Goal: Task Accomplishment & Management: Use online tool/utility

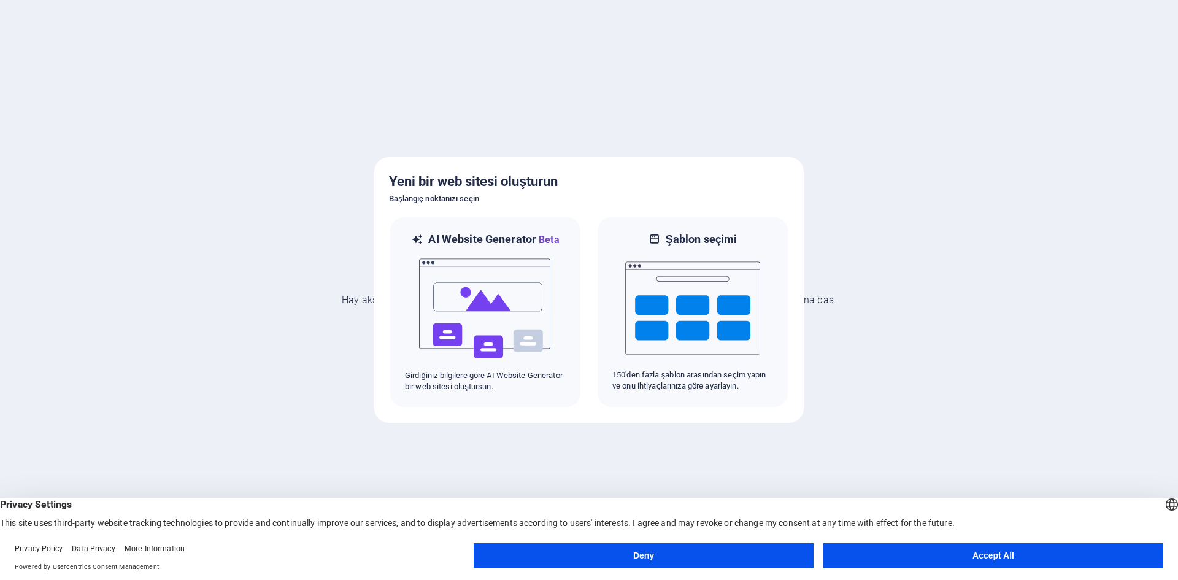
click at [952, 550] on button "Accept All" at bounding box center [994, 555] width 340 height 25
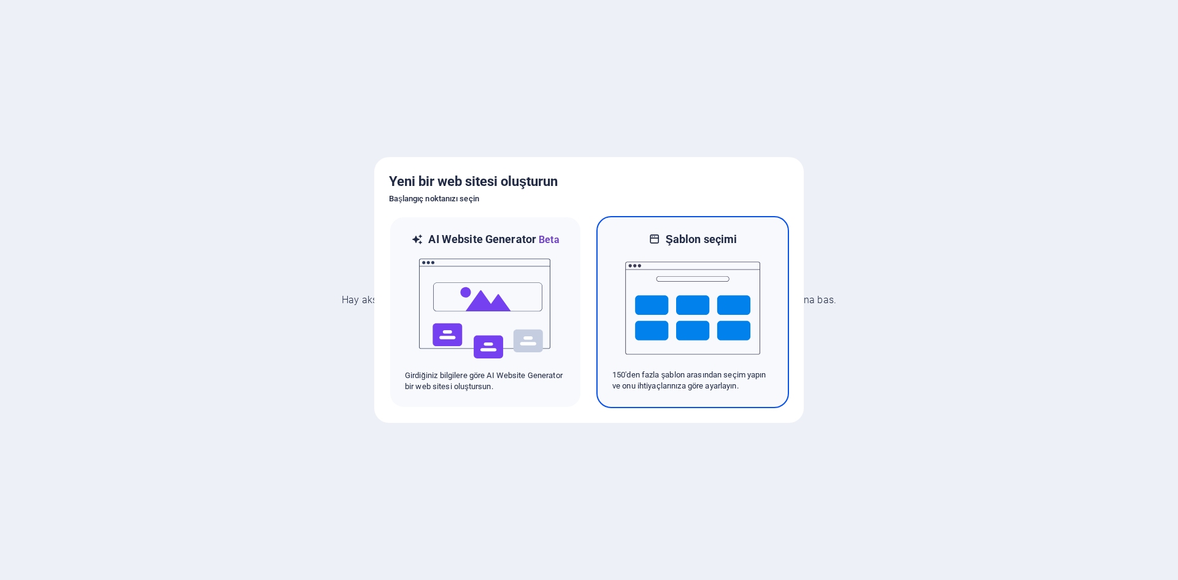
click at [709, 284] on img at bounding box center [692, 308] width 135 height 123
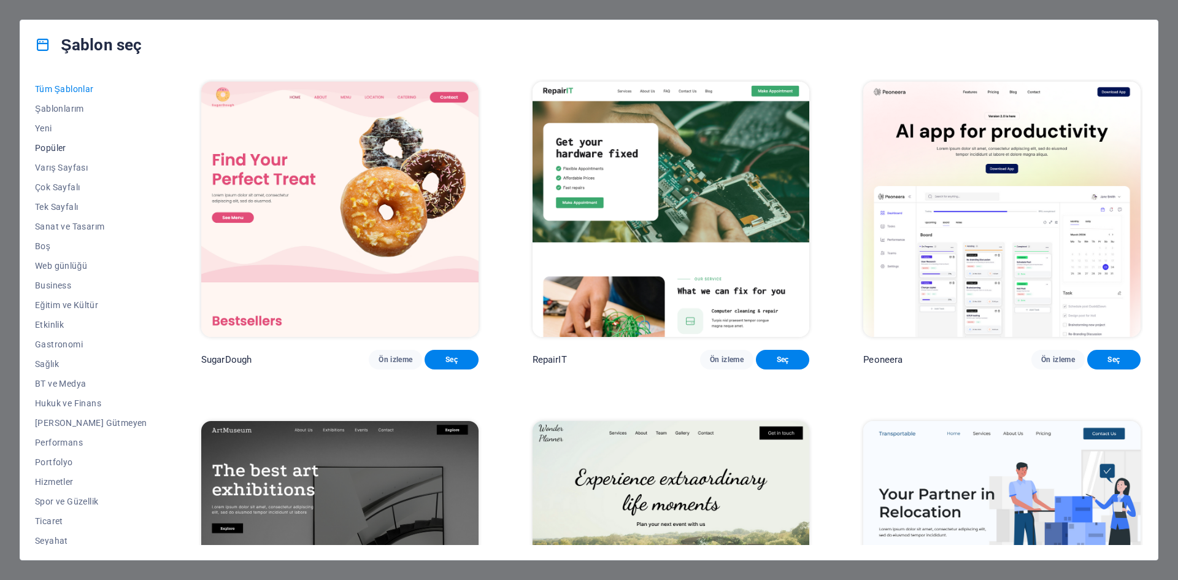
scroll to position [25, 0]
click at [63, 196] on span "Sanat ve Tasarım" at bounding box center [91, 201] width 112 height 10
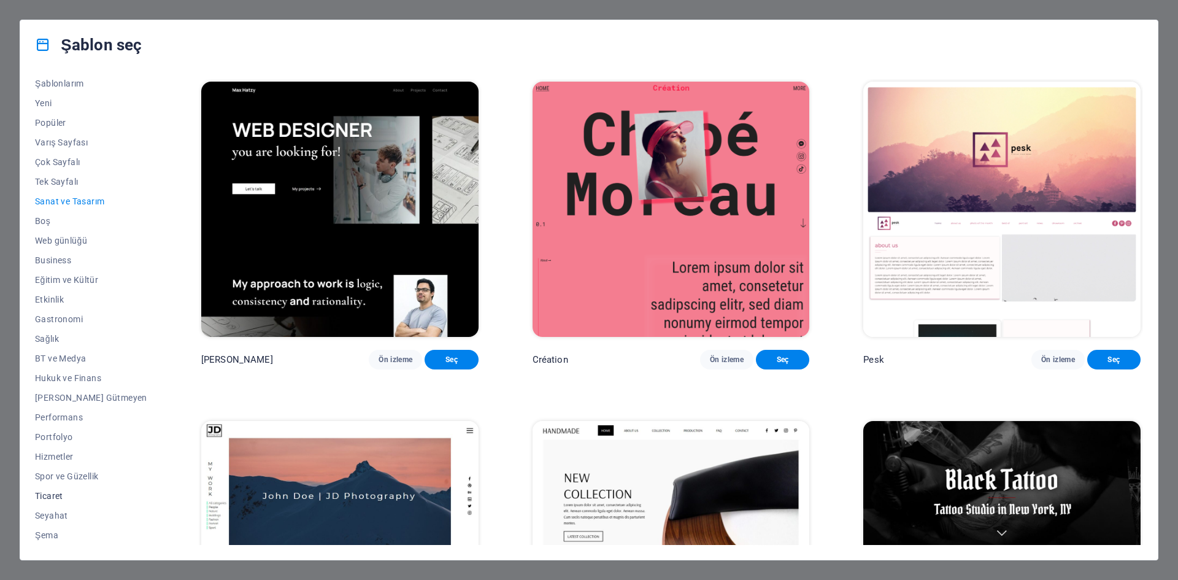
click at [58, 492] on span "Ticaret" at bounding box center [91, 496] width 112 height 10
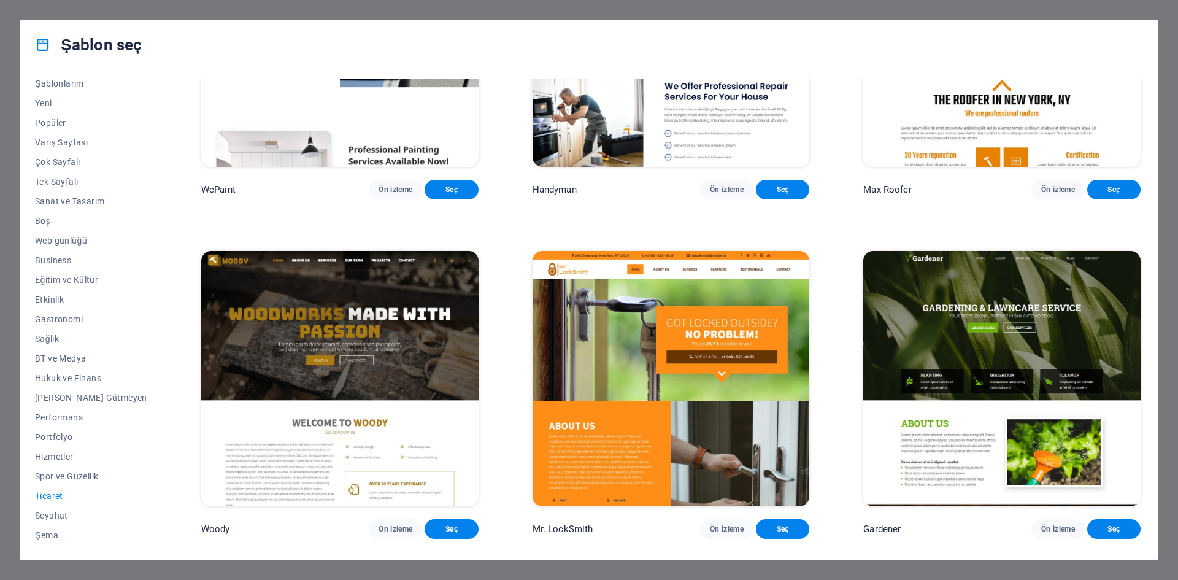
scroll to position [156, 0]
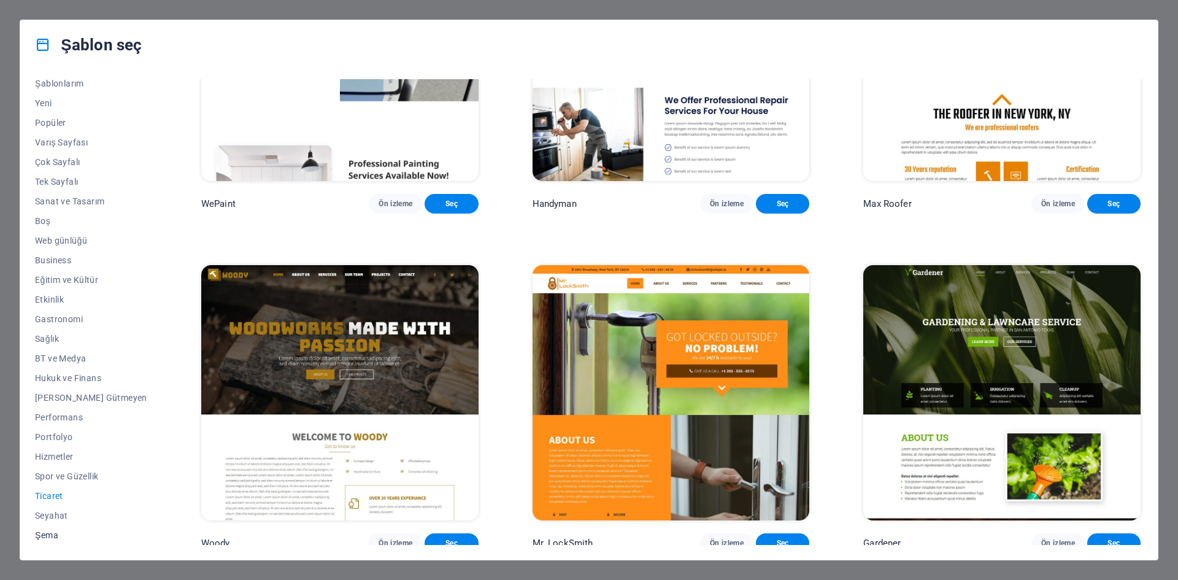
click at [47, 531] on span "Şema" at bounding box center [91, 535] width 112 height 10
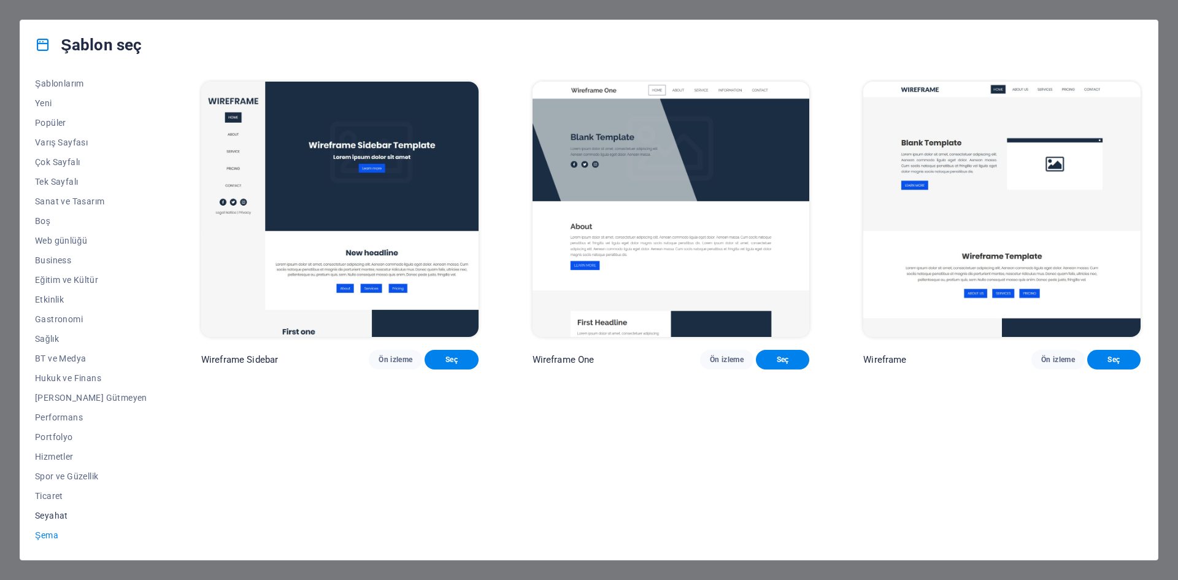
click at [55, 512] on span "Seyahat" at bounding box center [91, 516] width 112 height 10
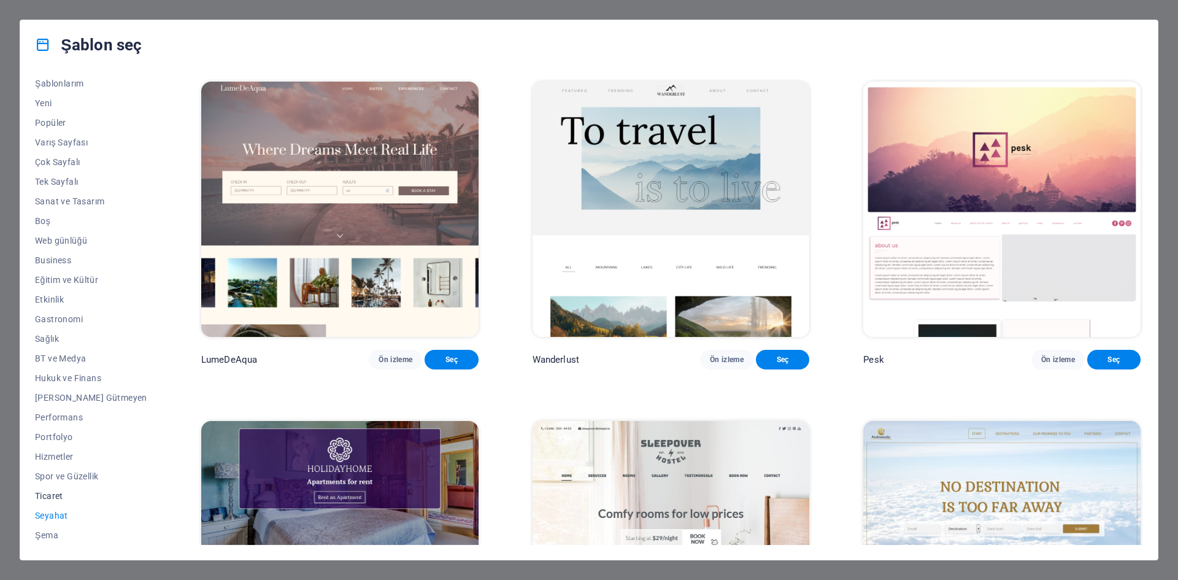
click at [57, 495] on span "Ticaret" at bounding box center [91, 496] width 112 height 10
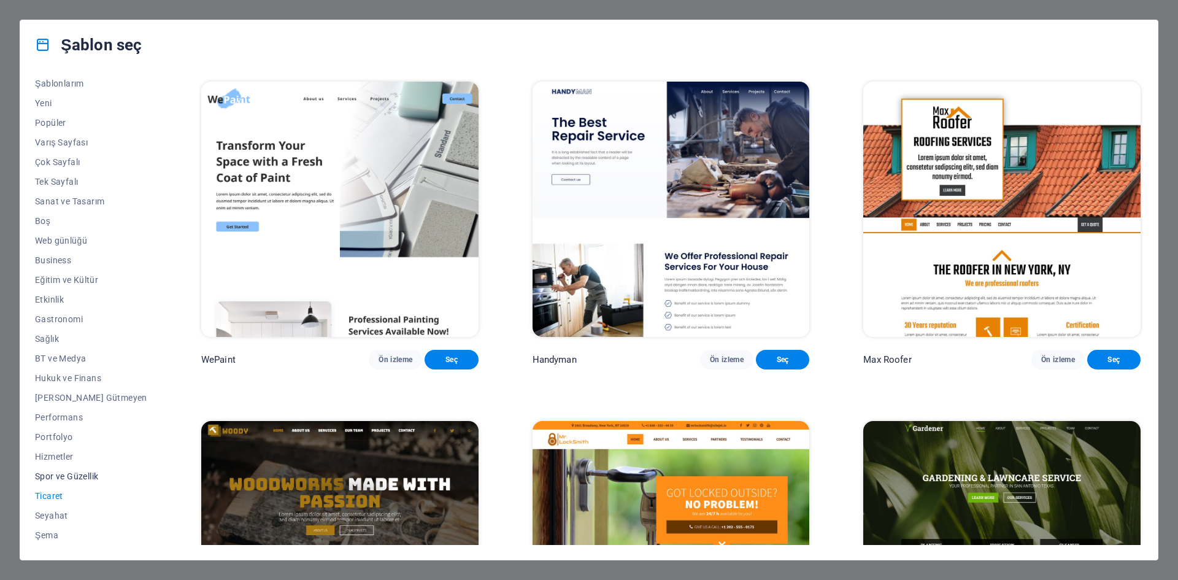
click at [63, 474] on span "Spor ve Güzellik" at bounding box center [91, 476] width 112 height 10
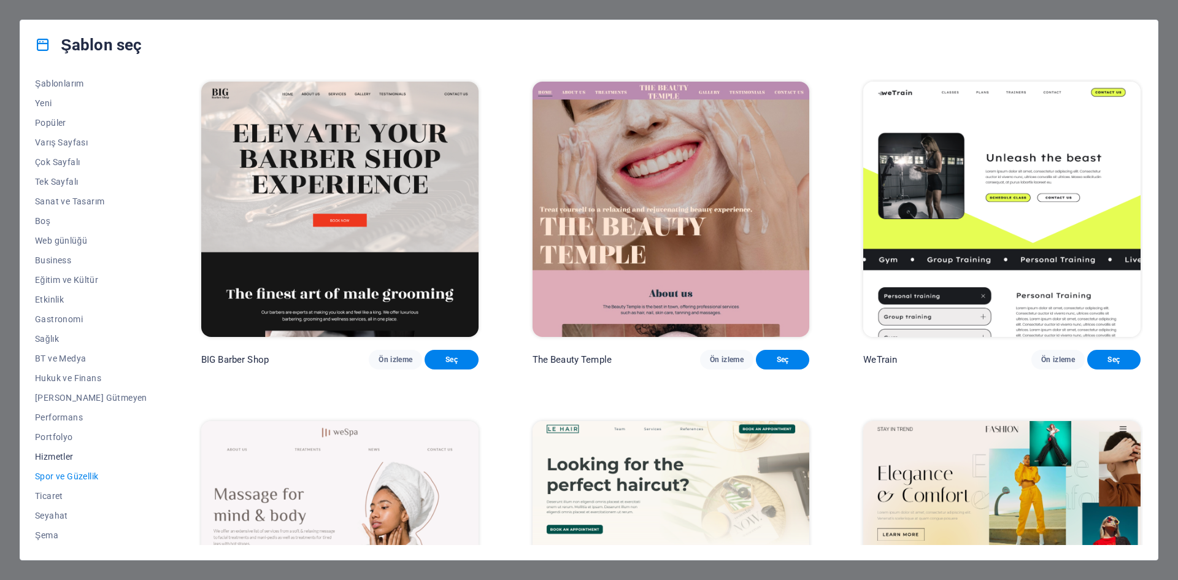
click at [53, 453] on span "Hizmetler" at bounding box center [91, 457] width 112 height 10
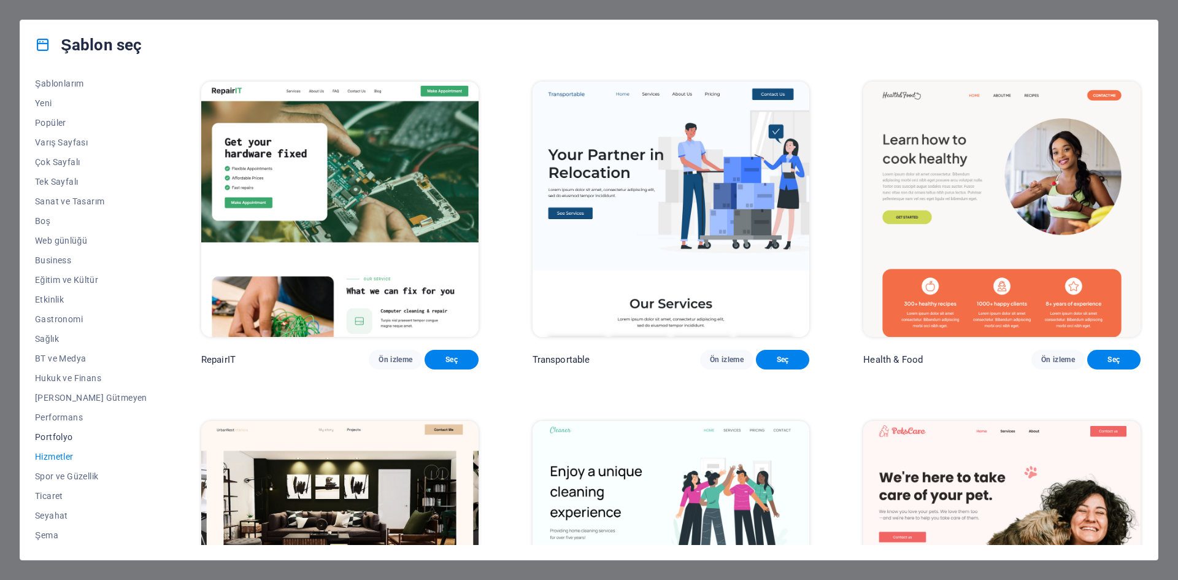
click at [56, 438] on span "Portfolyo" at bounding box center [91, 437] width 112 height 10
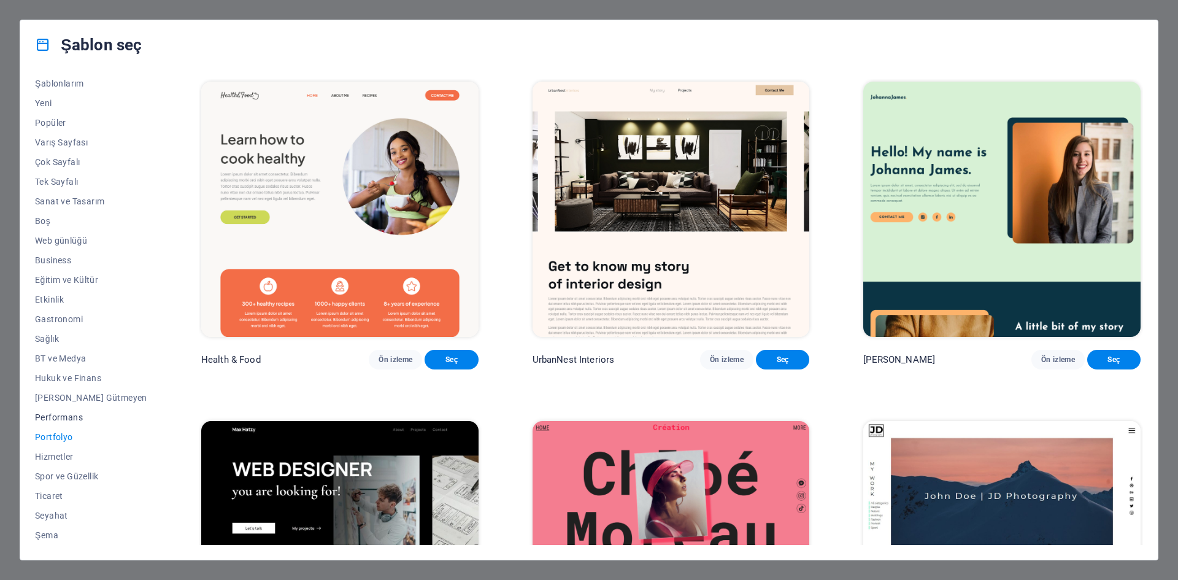
click at [66, 418] on span "Performans" at bounding box center [91, 417] width 112 height 10
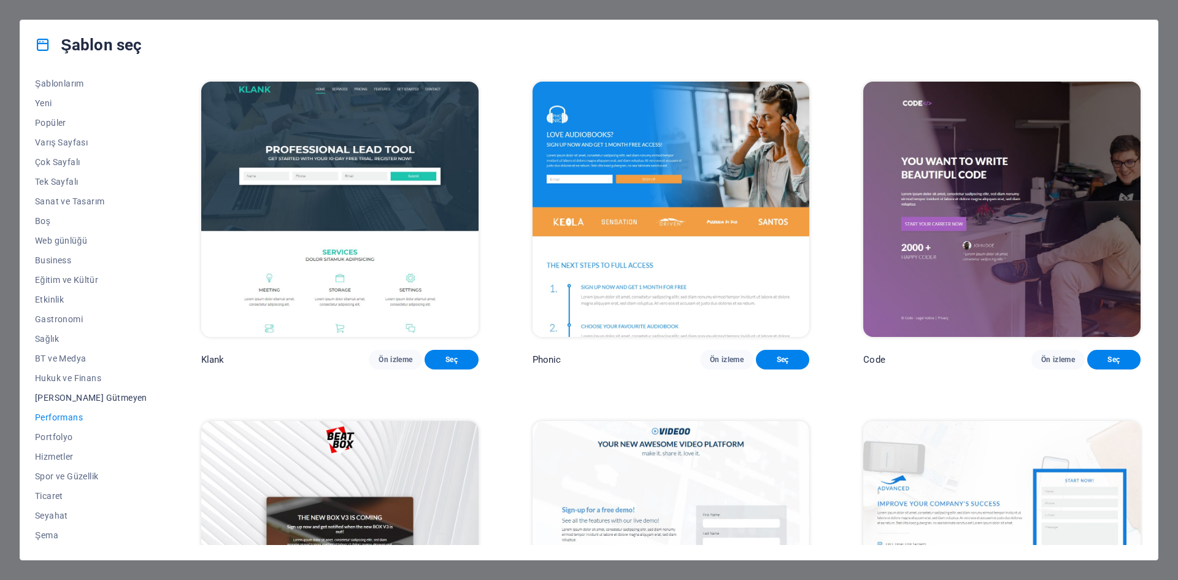
click at [73, 399] on span "Kâr Amacı Gütmeyen" at bounding box center [91, 398] width 112 height 10
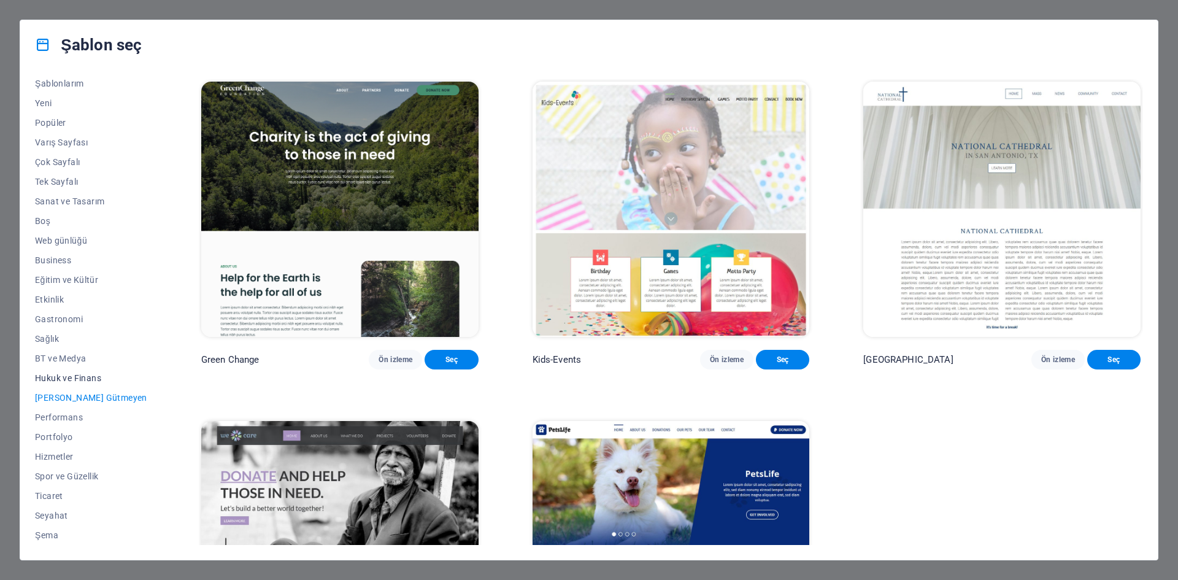
click at [68, 379] on span "Hukuk ve Finans" at bounding box center [91, 378] width 112 height 10
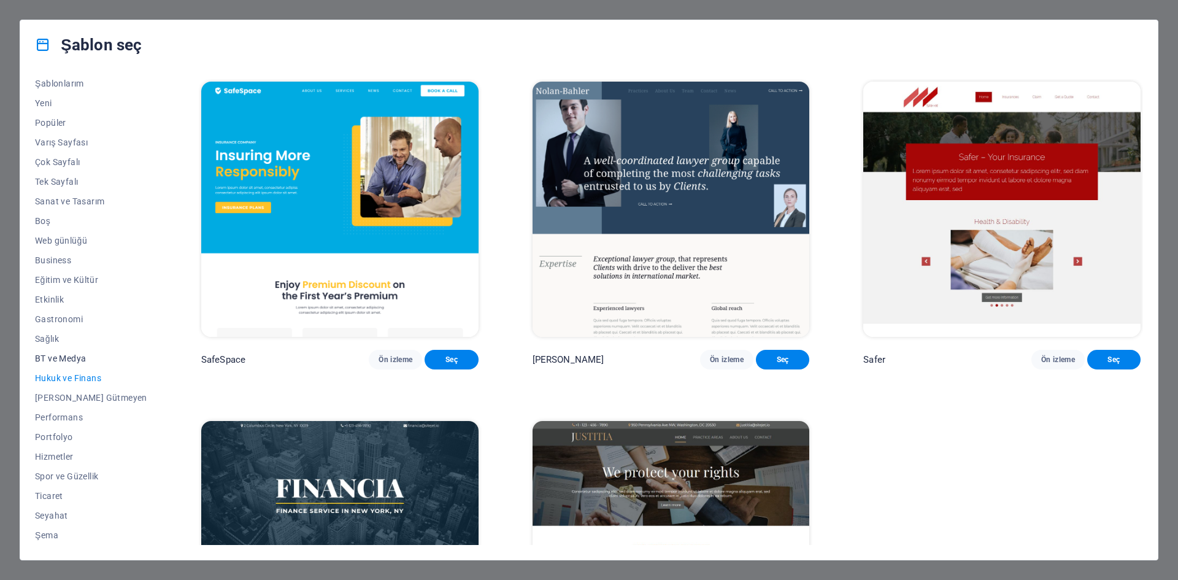
click at [66, 358] on span "BT ve Medya" at bounding box center [91, 358] width 112 height 10
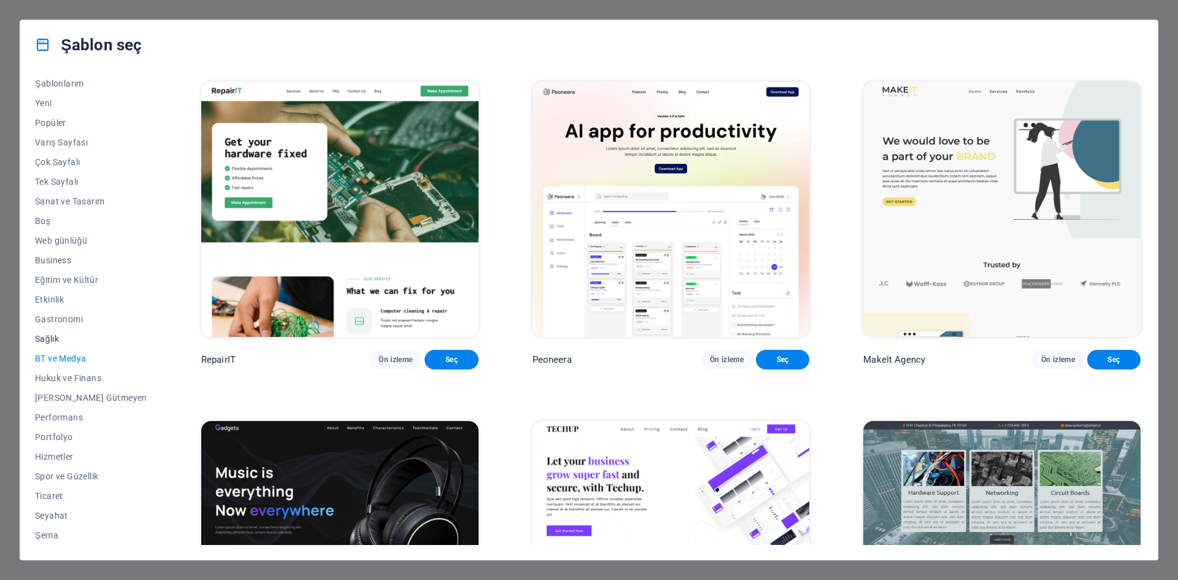
click at [48, 341] on span "Sağlık" at bounding box center [91, 339] width 112 height 10
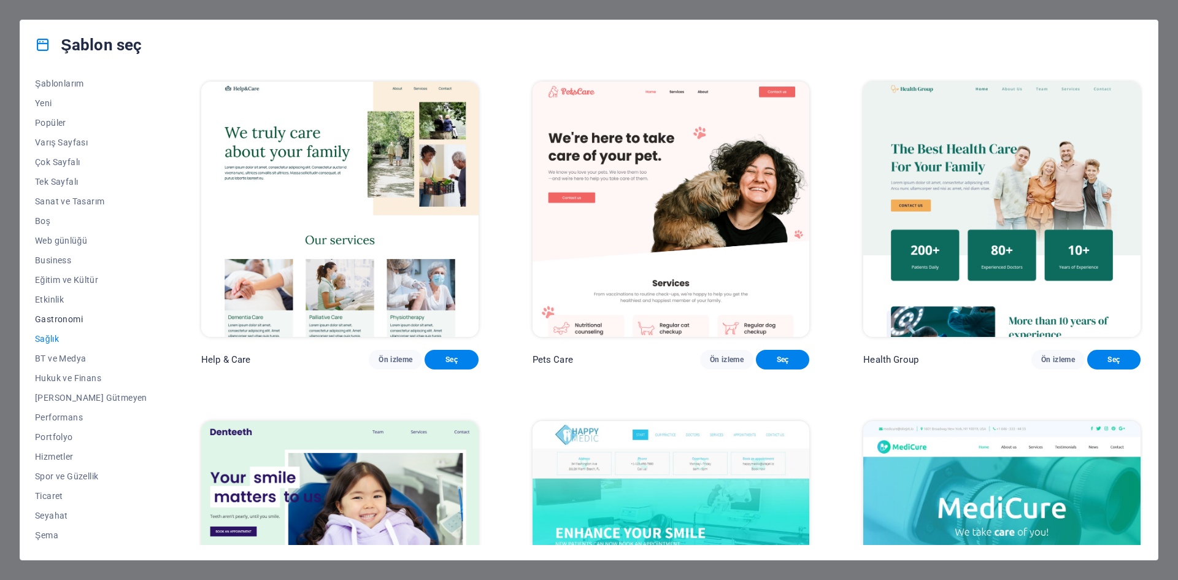
click at [56, 317] on span "Gastronomi" at bounding box center [91, 319] width 112 height 10
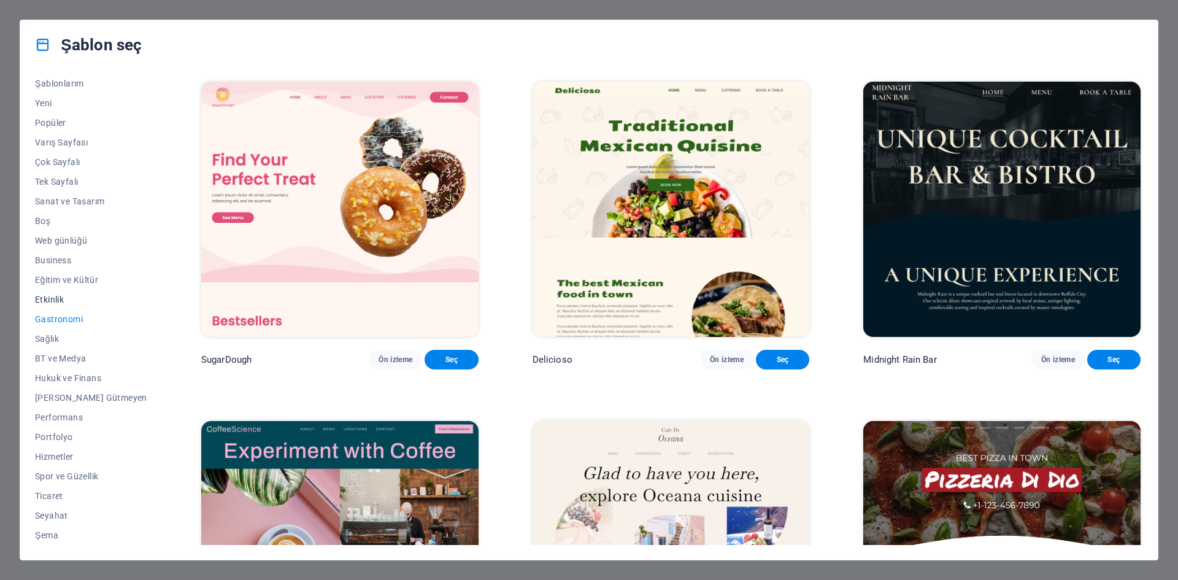
click at [53, 302] on span "Etkinlik" at bounding box center [91, 300] width 112 height 10
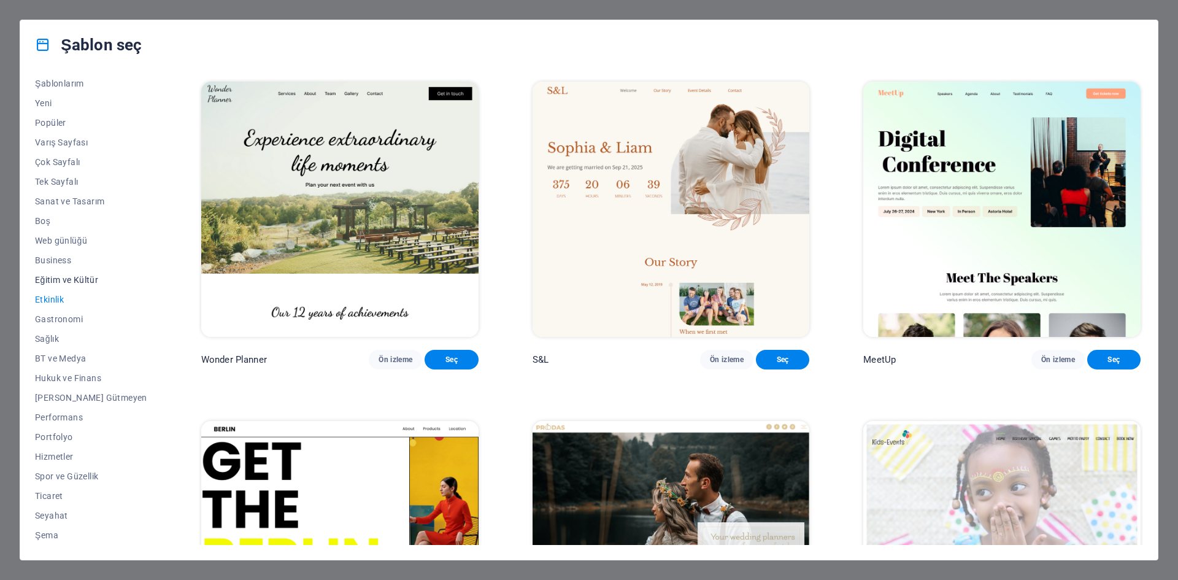
click at [60, 284] on span "Eğitim ve Kültür" at bounding box center [91, 280] width 112 height 10
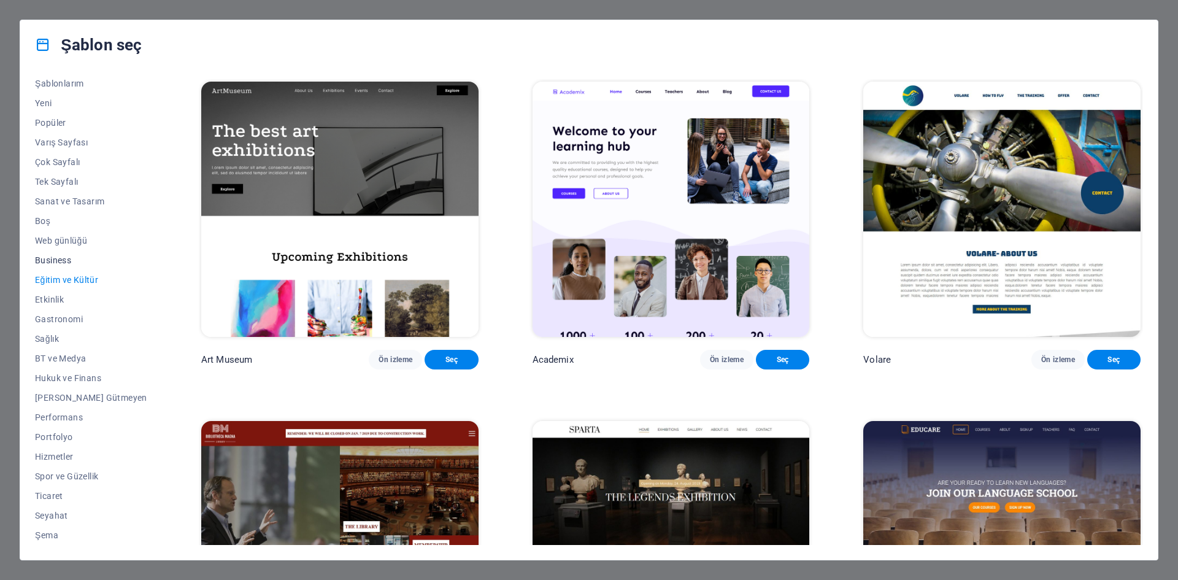
click at [56, 263] on span "Business" at bounding box center [91, 260] width 112 height 10
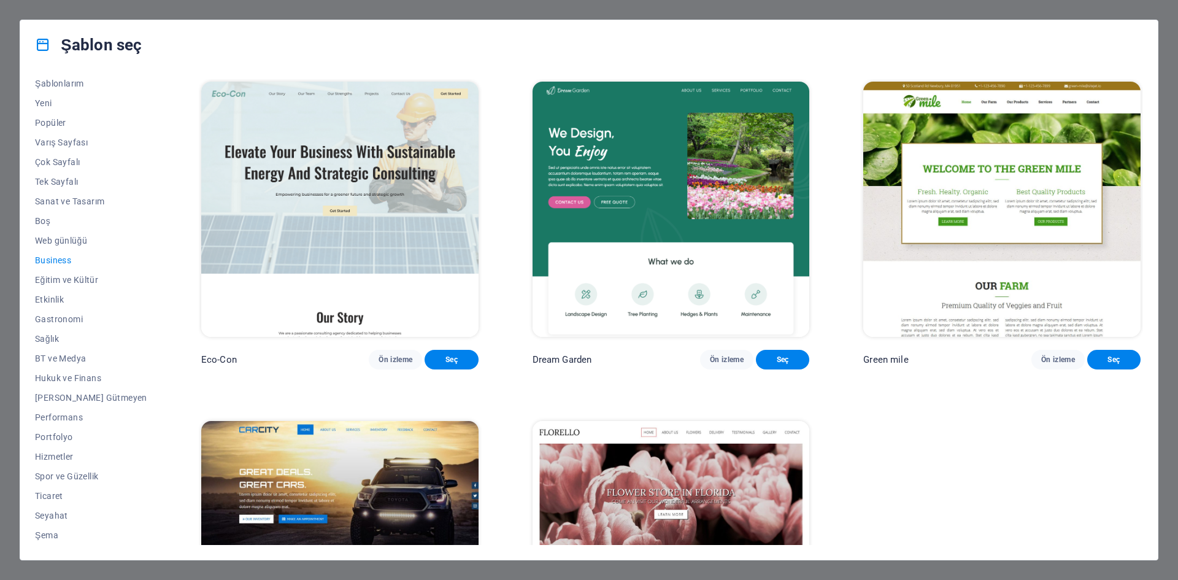
scroll to position [178, 0]
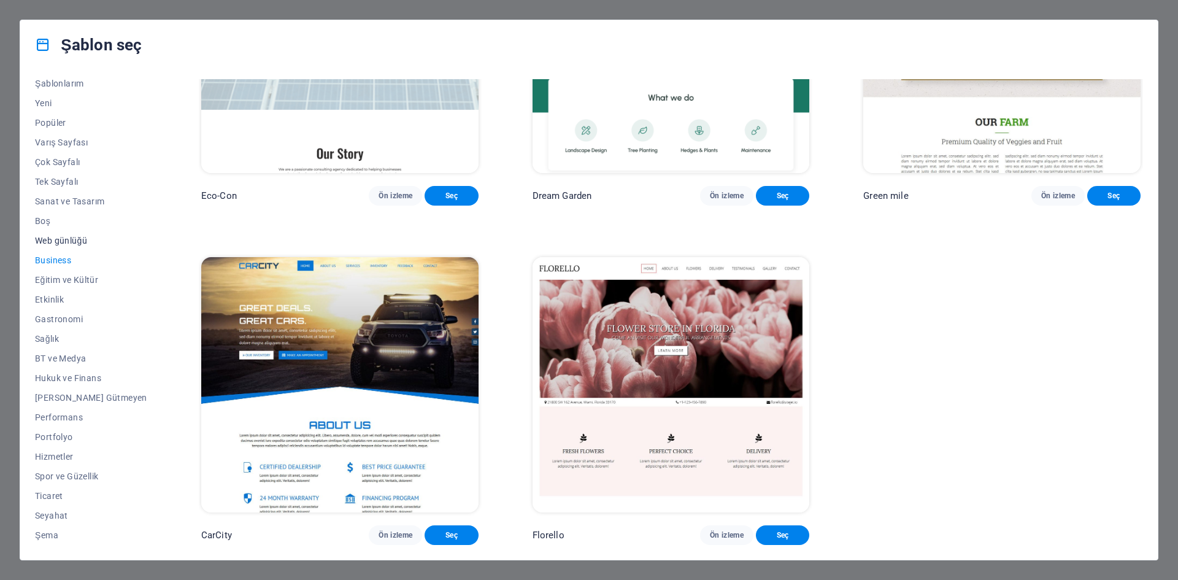
click at [72, 241] on span "Web günlüğü" at bounding box center [91, 241] width 112 height 10
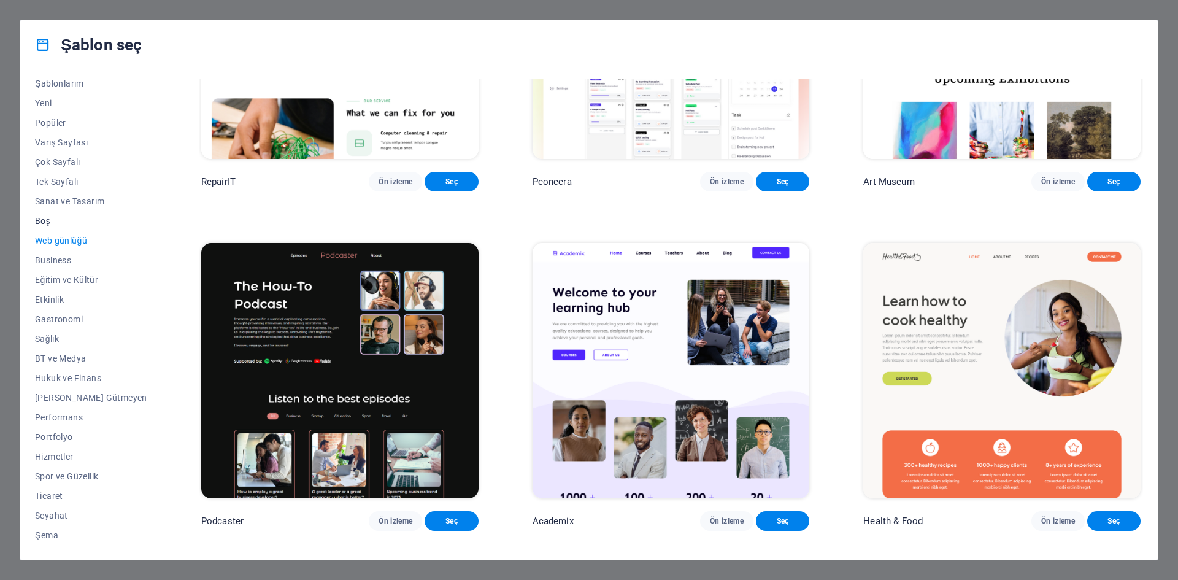
click at [49, 220] on span "Boş" at bounding box center [91, 221] width 112 height 10
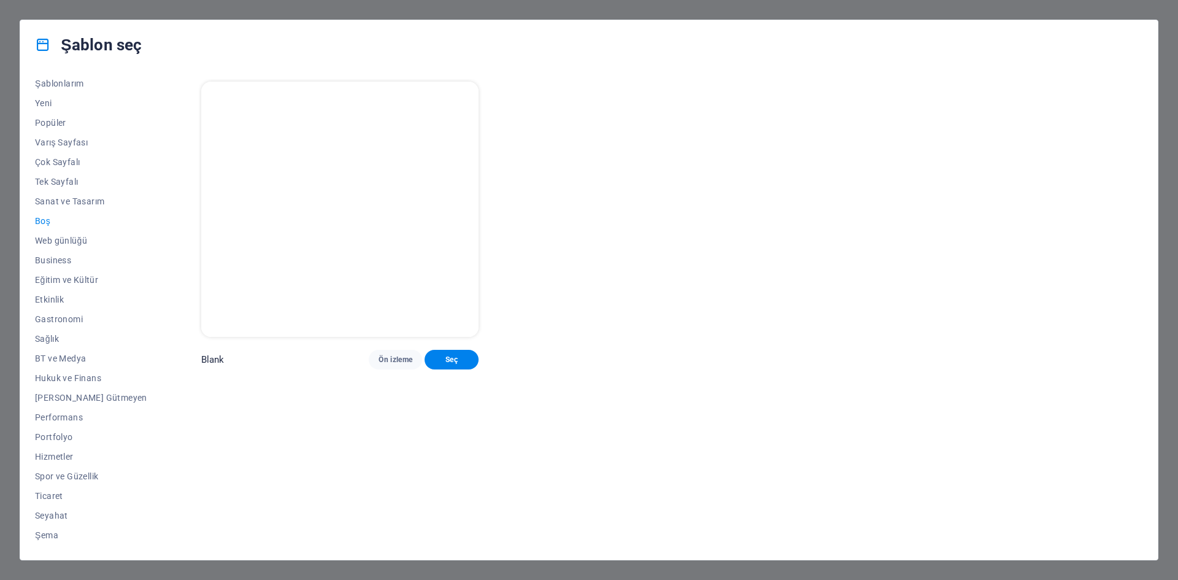
scroll to position [0, 0]
click at [71, 202] on span "Sanat ve Tasarım" at bounding box center [91, 201] width 112 height 10
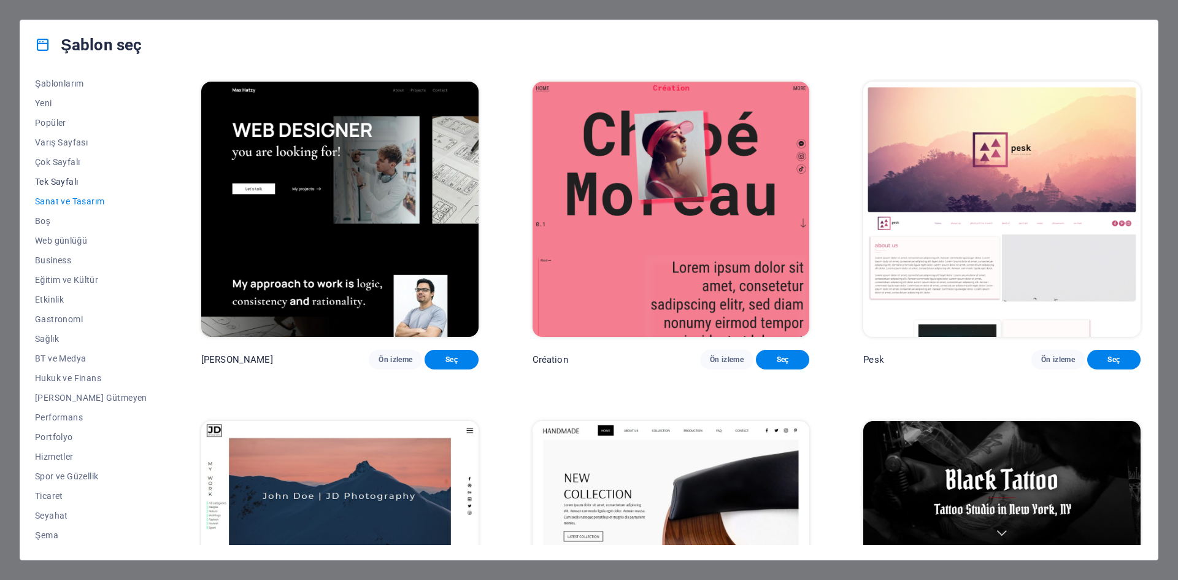
click at [54, 179] on span "Tek Sayfalı" at bounding box center [91, 182] width 112 height 10
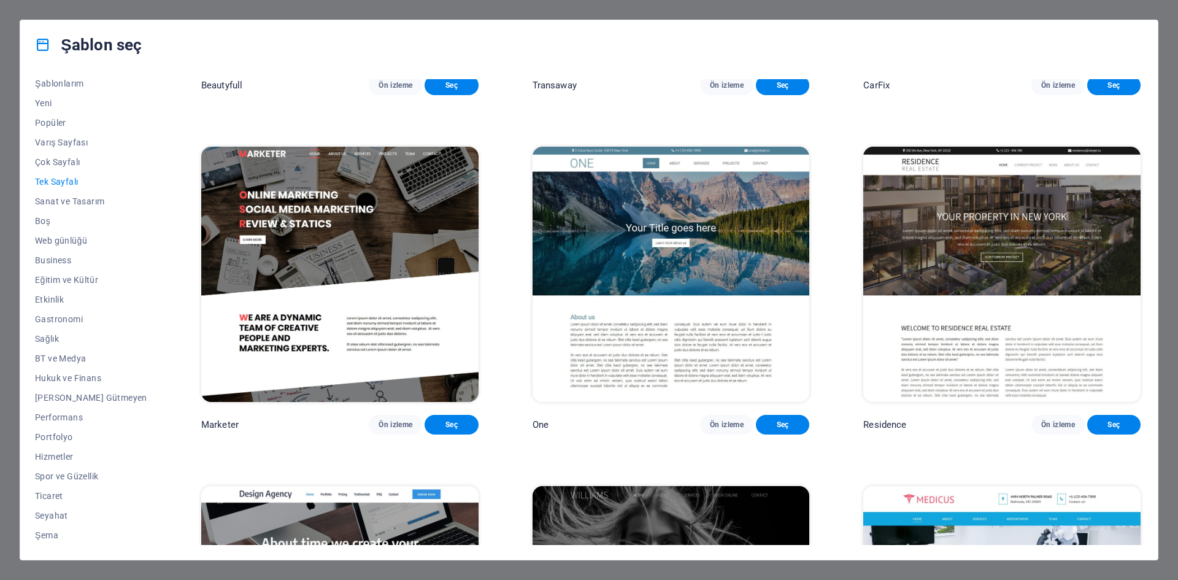
scroll to position [6509, 0]
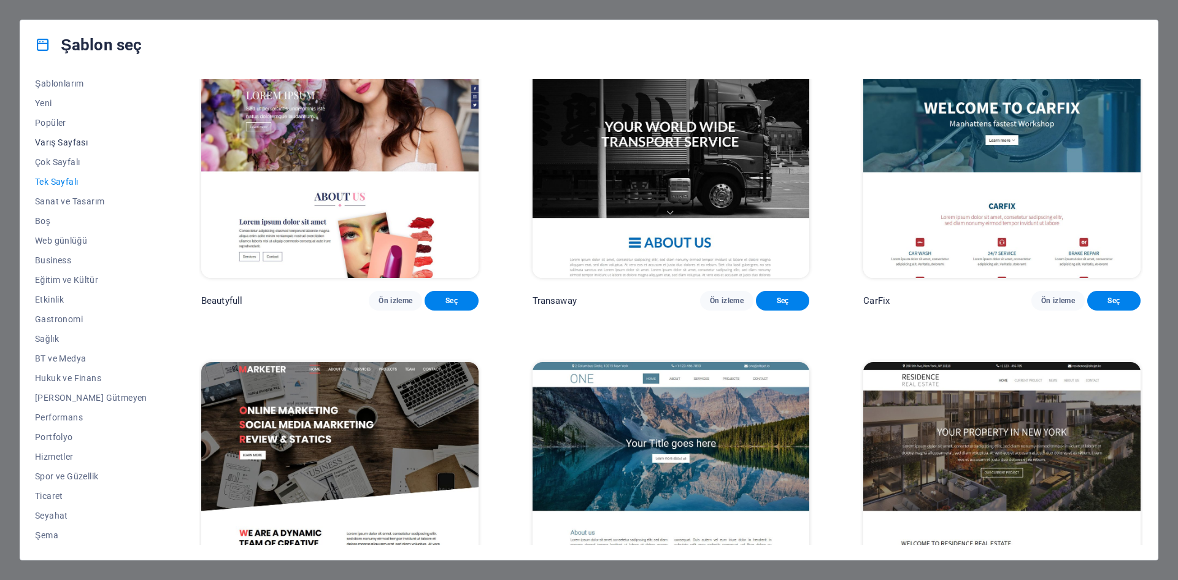
click at [64, 142] on span "Varış Sayfası" at bounding box center [91, 142] width 112 height 10
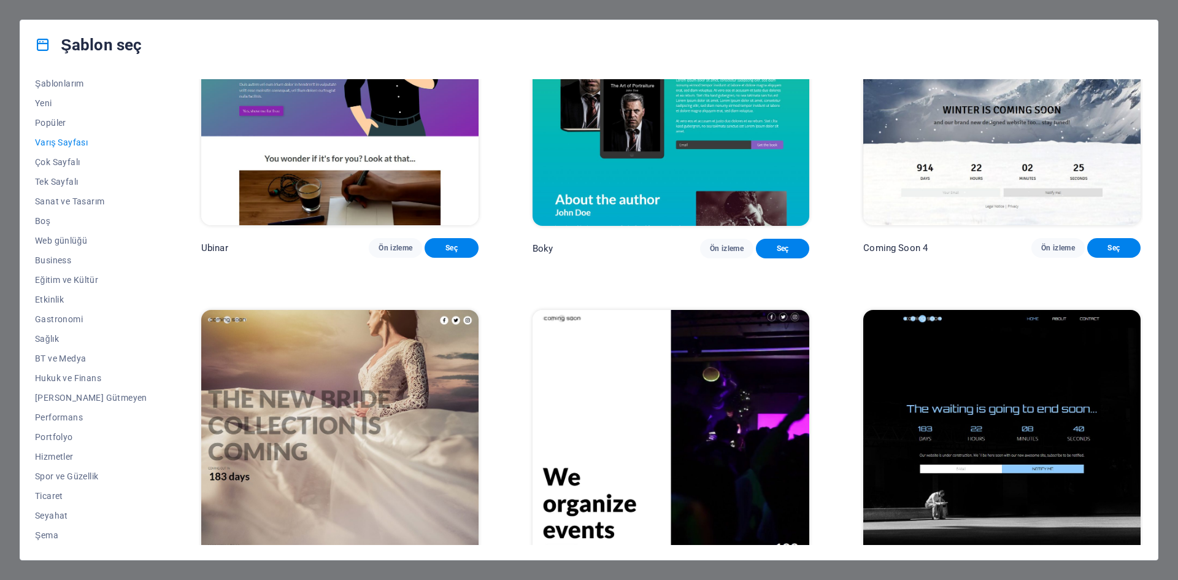
scroll to position [2602, 0]
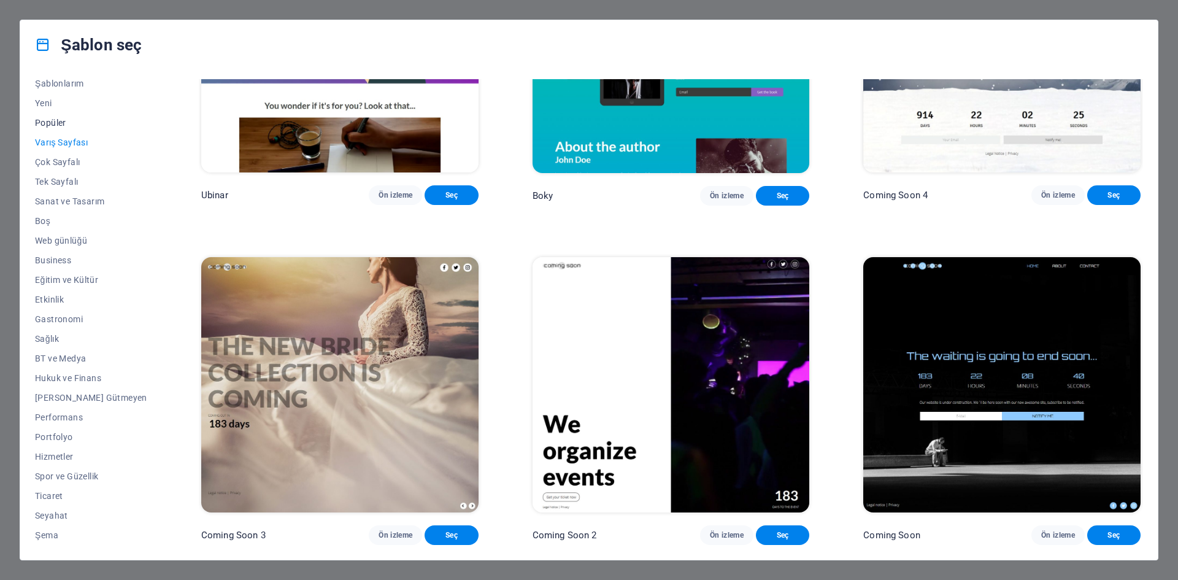
click at [50, 124] on span "Popüler" at bounding box center [91, 123] width 112 height 10
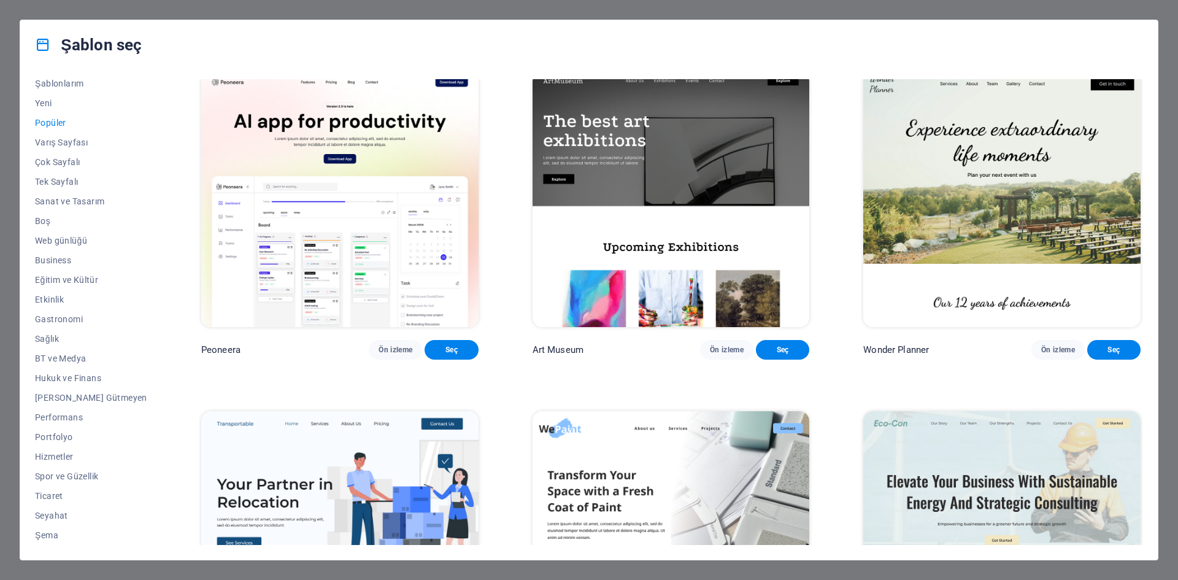
scroll to position [0, 0]
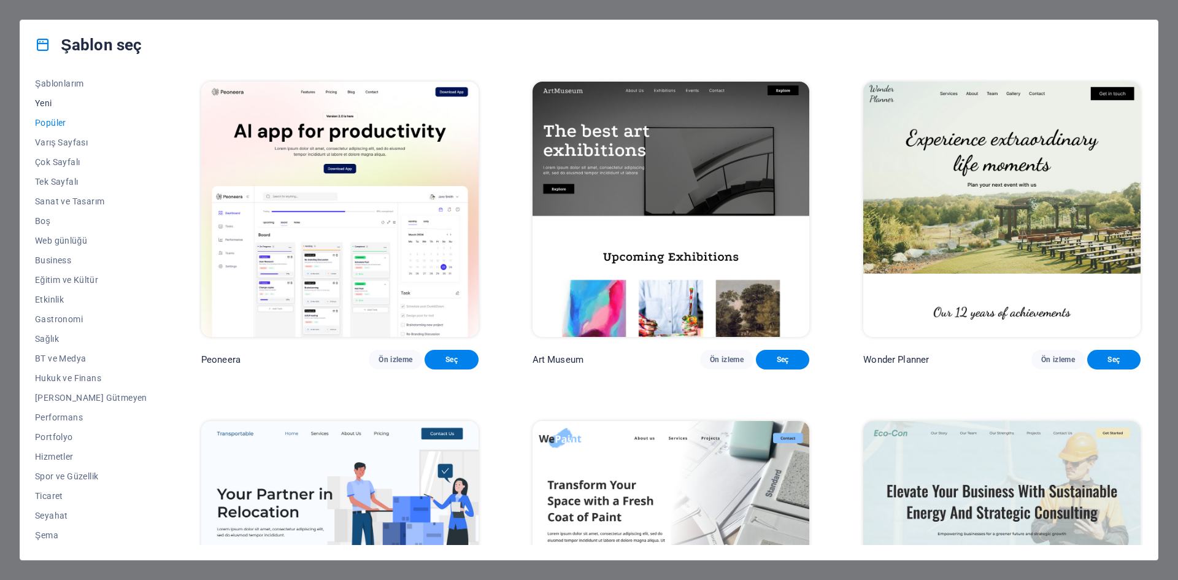
click at [54, 102] on span "Yeni" at bounding box center [91, 103] width 112 height 10
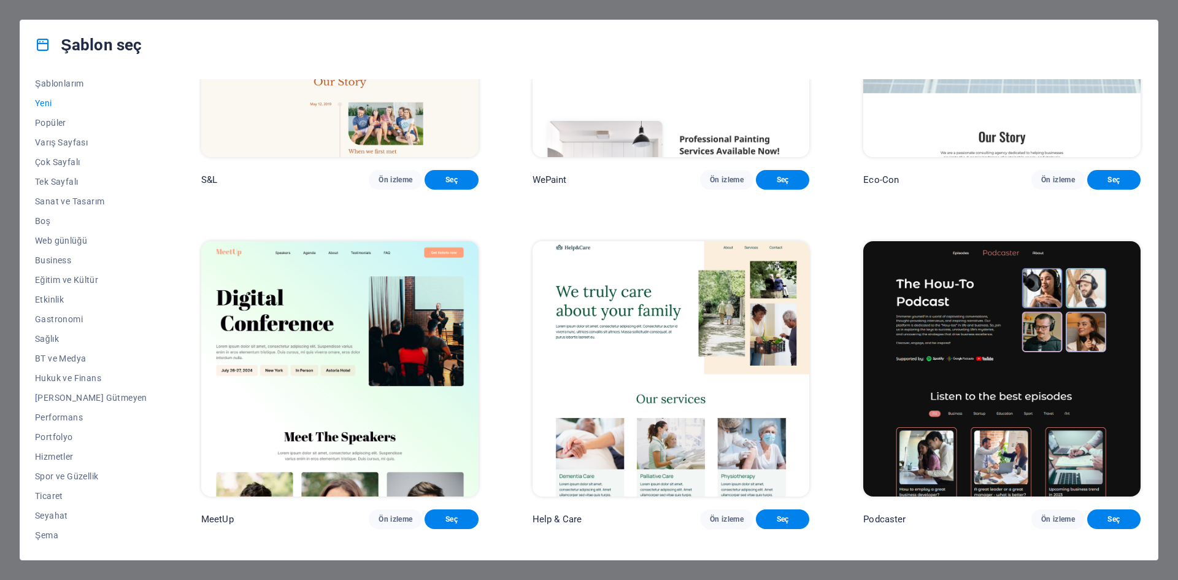
scroll to position [1217, 0]
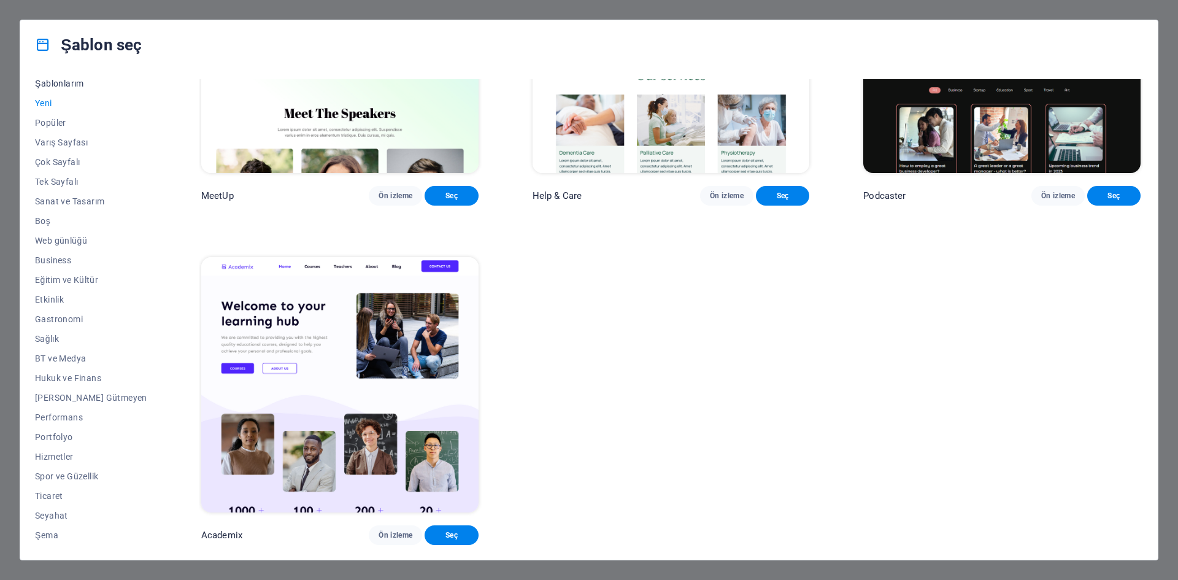
click at [78, 83] on span "Şablonlarım" at bounding box center [91, 84] width 112 height 10
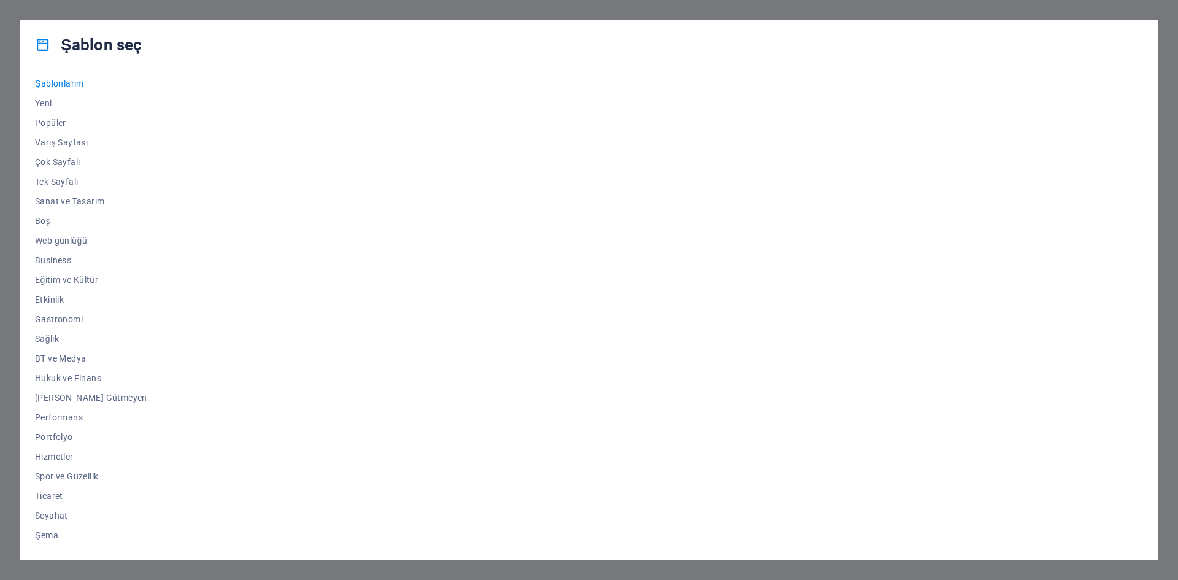
scroll to position [0, 0]
click at [56, 493] on span "Ticaret" at bounding box center [91, 496] width 112 height 10
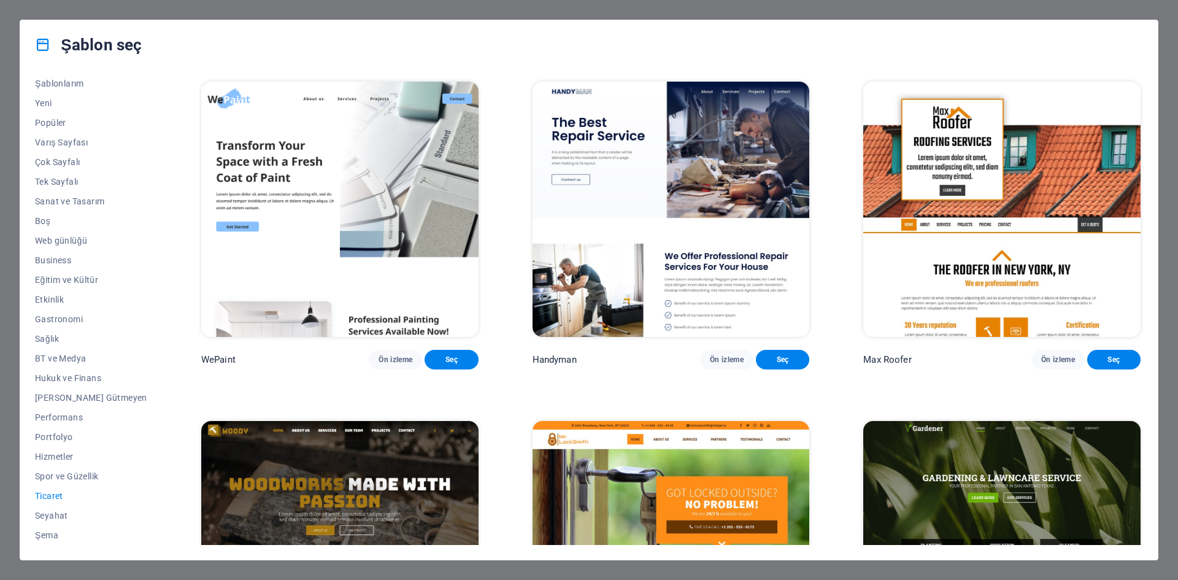
click at [841, 4] on div "Şablon seç Tüm Şablonlar Şablonlarım Yeni Popüler Varış Sayfası Çok Sayfalı Tek…" at bounding box center [589, 290] width 1178 height 580
click at [61, 510] on button "Seyahat" at bounding box center [91, 516] width 112 height 20
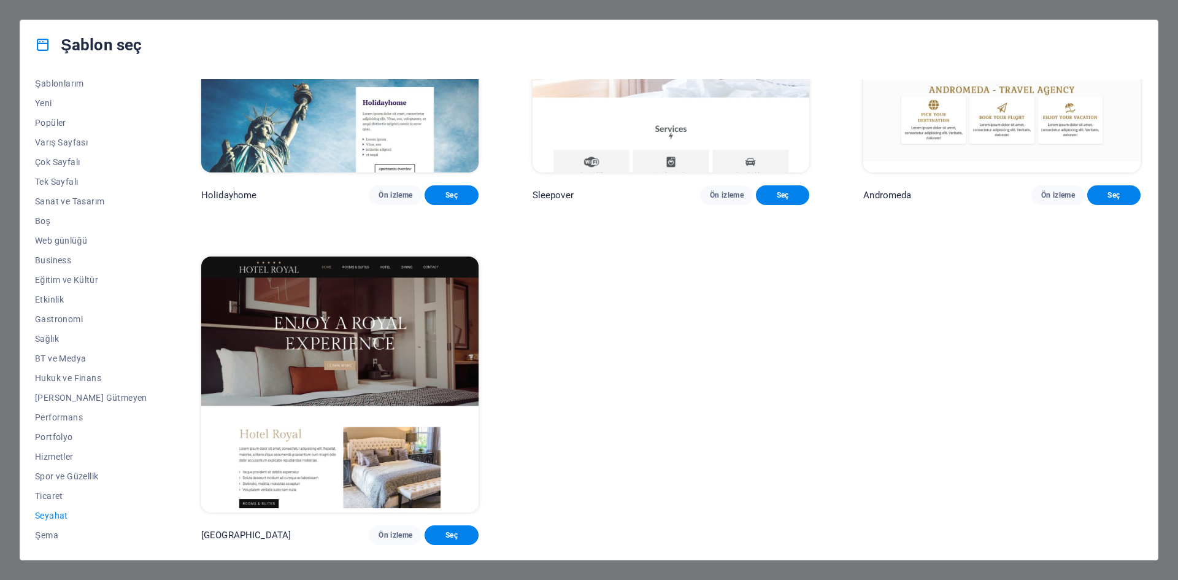
scroll to position [524, 0]
click at [62, 182] on span "Tek Sayfalı" at bounding box center [91, 182] width 112 height 10
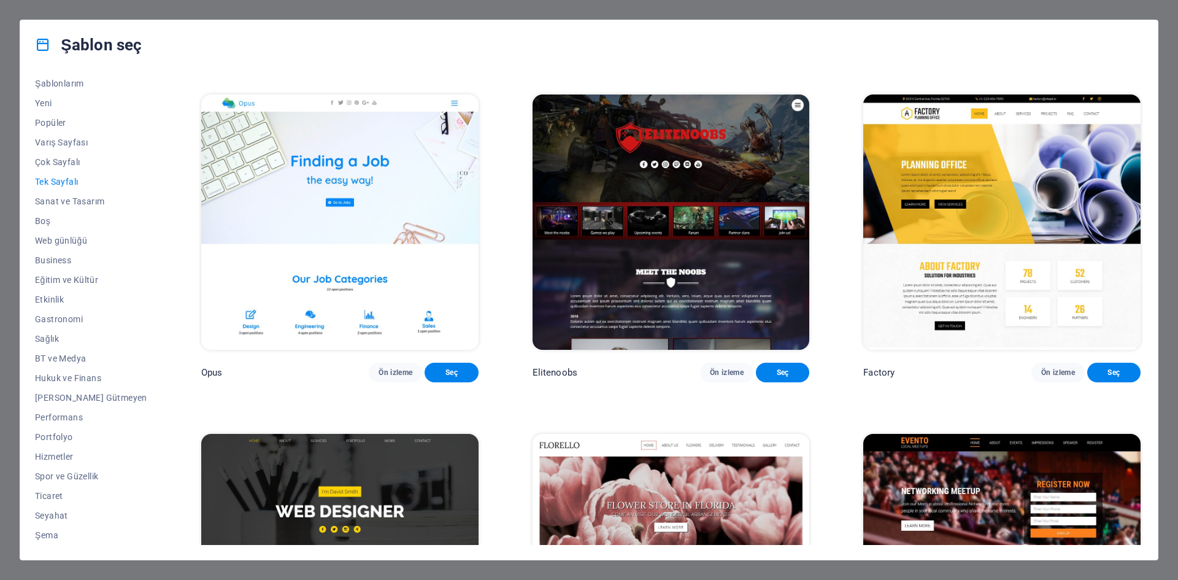
scroll to position [5763, 0]
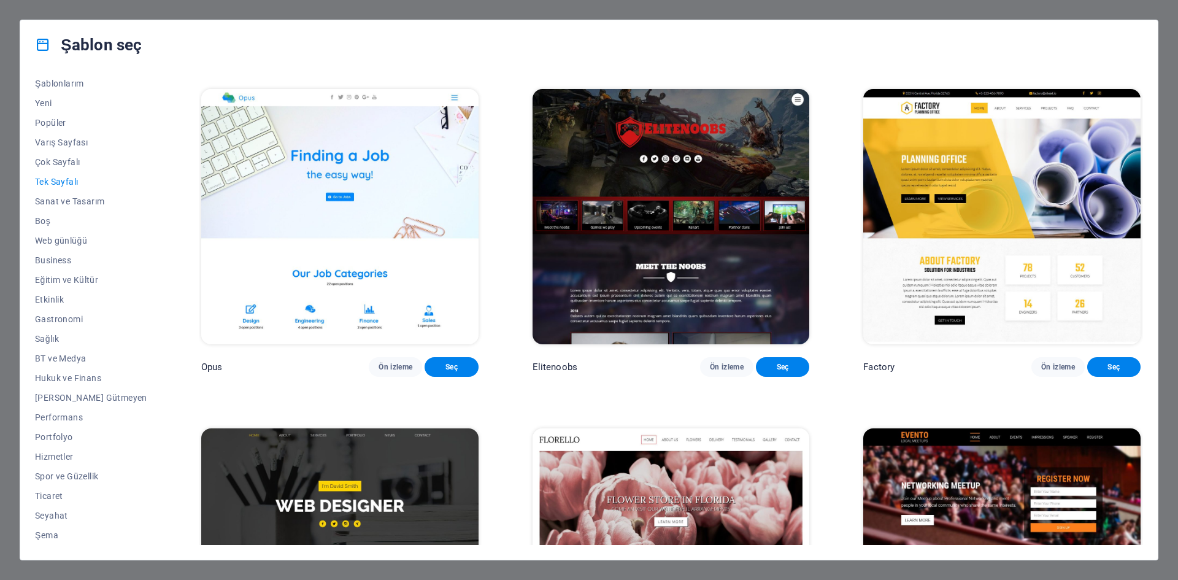
click at [364, 341] on img at bounding box center [339, 216] width 277 height 255
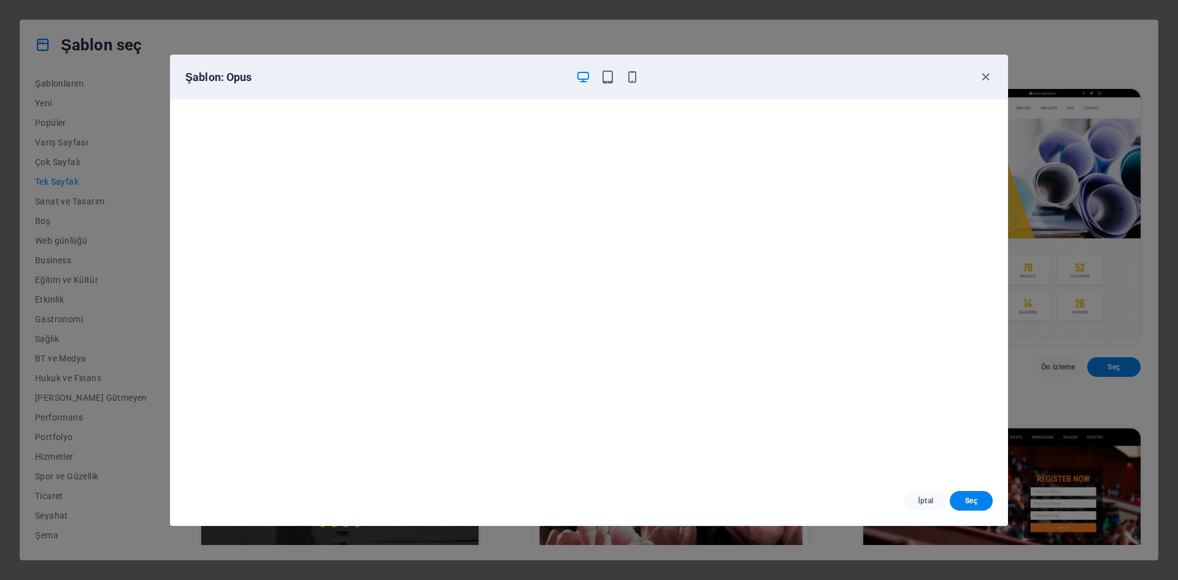
click at [749, 81] on div "Şablon: Opus" at bounding box center [581, 77] width 793 height 15
click at [977, 511] on div "İptal Seç" at bounding box center [589, 500] width 837 height 49
click at [977, 510] on button "Seç" at bounding box center [971, 501] width 43 height 20
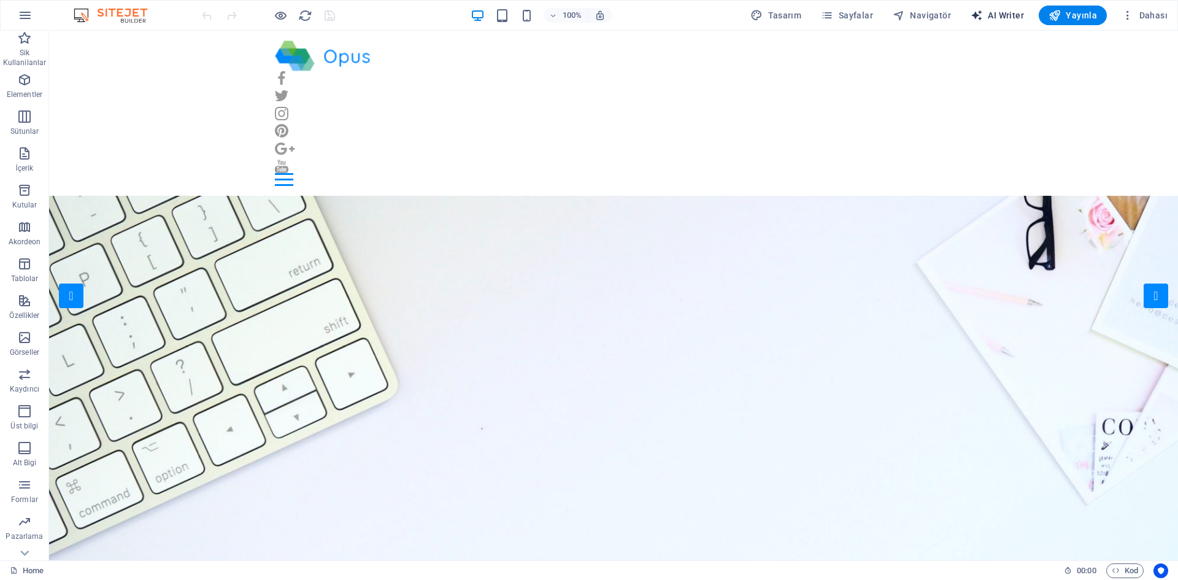
click at [1005, 18] on span "AI Writer" at bounding box center [997, 15] width 53 height 12
select select "English"
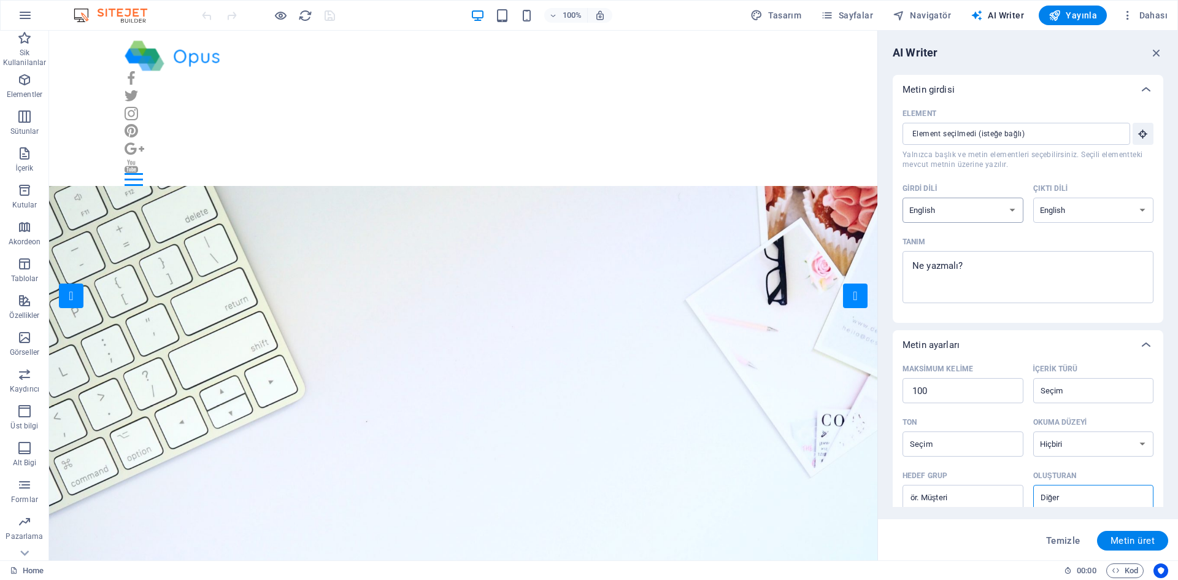
click at [1008, 208] on select "Albanian Arabic Armenian Awadhi Azerbaijani Bashkir Basque Belarusian Bengali B…" at bounding box center [963, 210] width 121 height 25
click at [994, 172] on div "Element ​ Yalnızca başlık ve metin elementleri seçebilirsiniz. Seçili elementte…" at bounding box center [1028, 208] width 251 height 209
click at [1086, 199] on select "Albanian Arabic Armenian Awadhi Azerbaijani Bashkir Basque Belarusian Bengali B…" at bounding box center [1093, 210] width 121 height 25
select select "Estonian"
click at [980, 202] on select "Albanian Arabic Armenian Awadhi Azerbaijani Bashkir Basque Belarusian Bengali B…" at bounding box center [963, 210] width 121 height 25
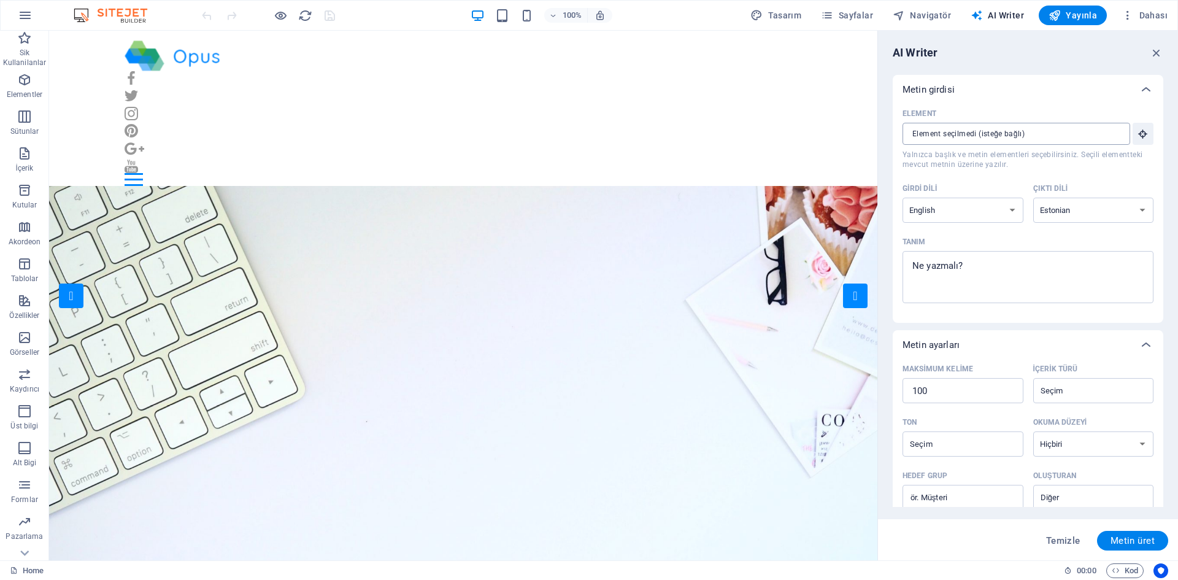
click at [1022, 131] on input "Element ​ Yalnızca başlık ve metin elementleri seçebilirsiniz. Seçili elementte…" at bounding box center [1012, 134] width 219 height 22
click at [1154, 50] on icon "button" at bounding box center [1157, 53] width 14 height 14
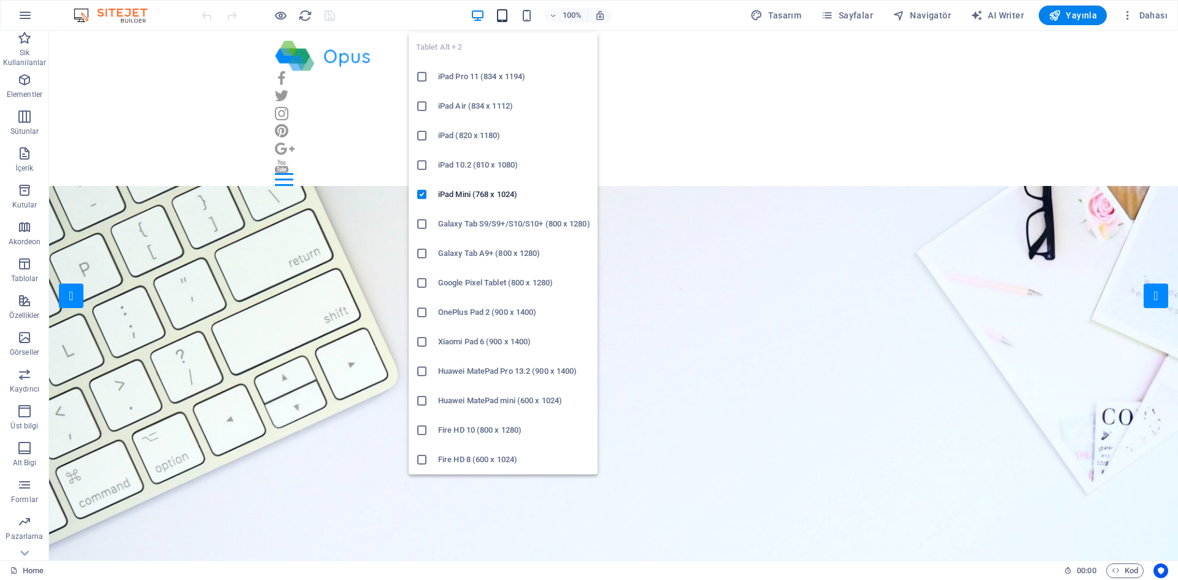
click at [504, 15] on icon "button" at bounding box center [502, 16] width 14 height 14
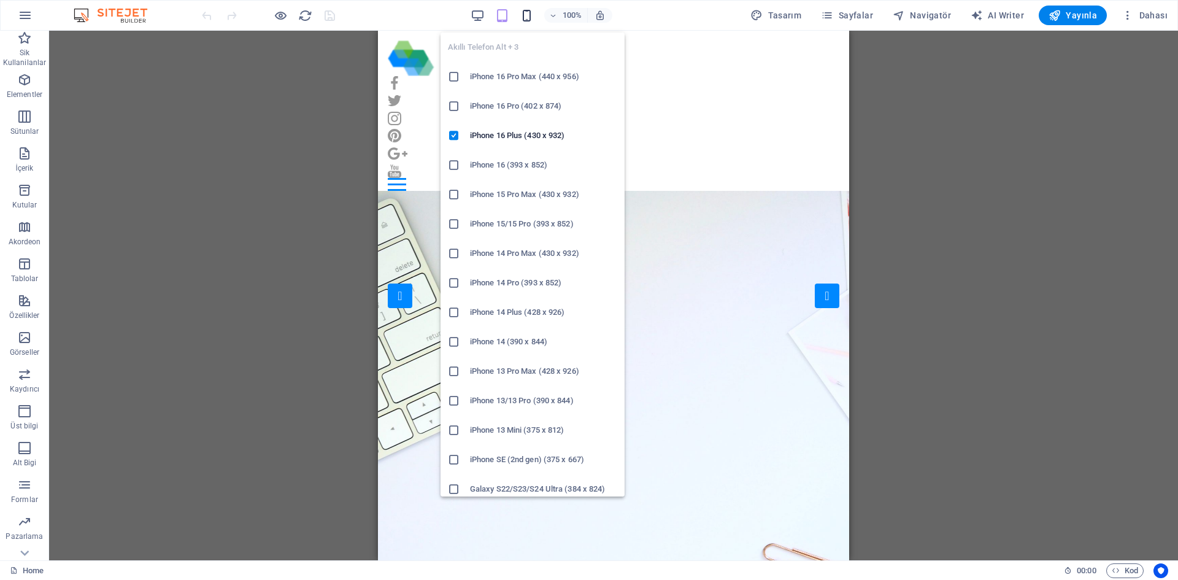
click at [534, 16] on icon "button" at bounding box center [527, 16] width 14 height 14
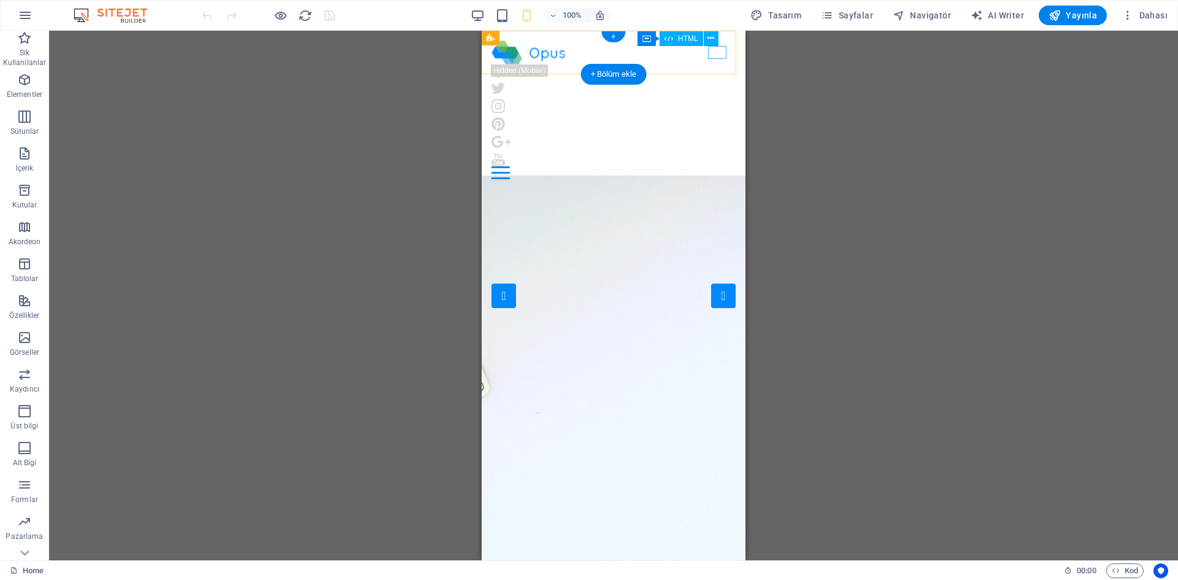
click at [714, 166] on div at bounding box center [614, 172] width 244 height 13
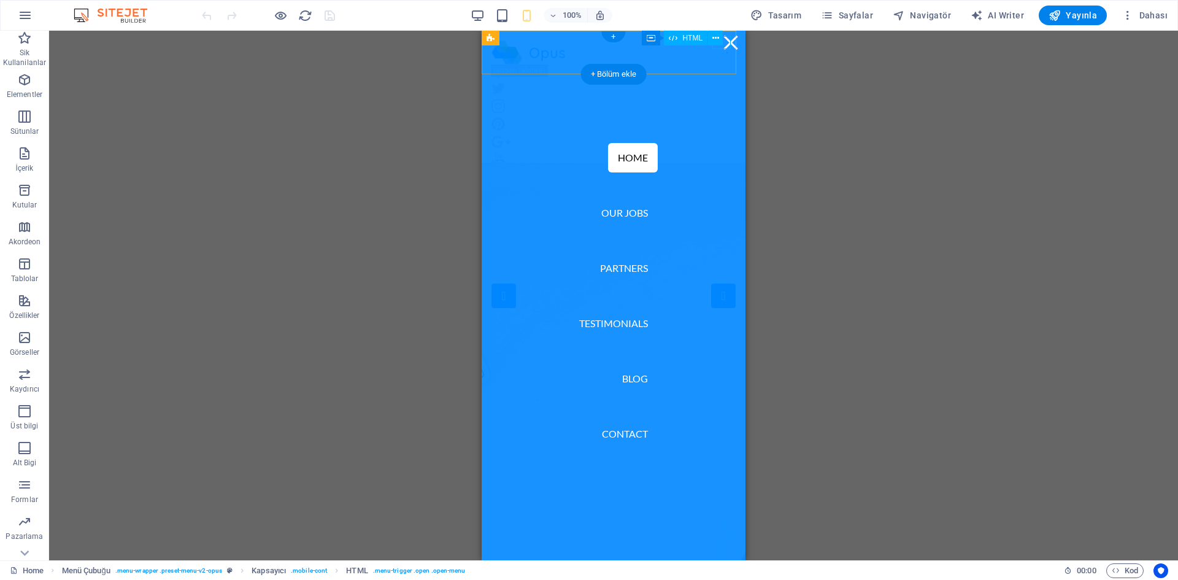
click at [722, 47] on div at bounding box center [731, 42] width 18 height 13
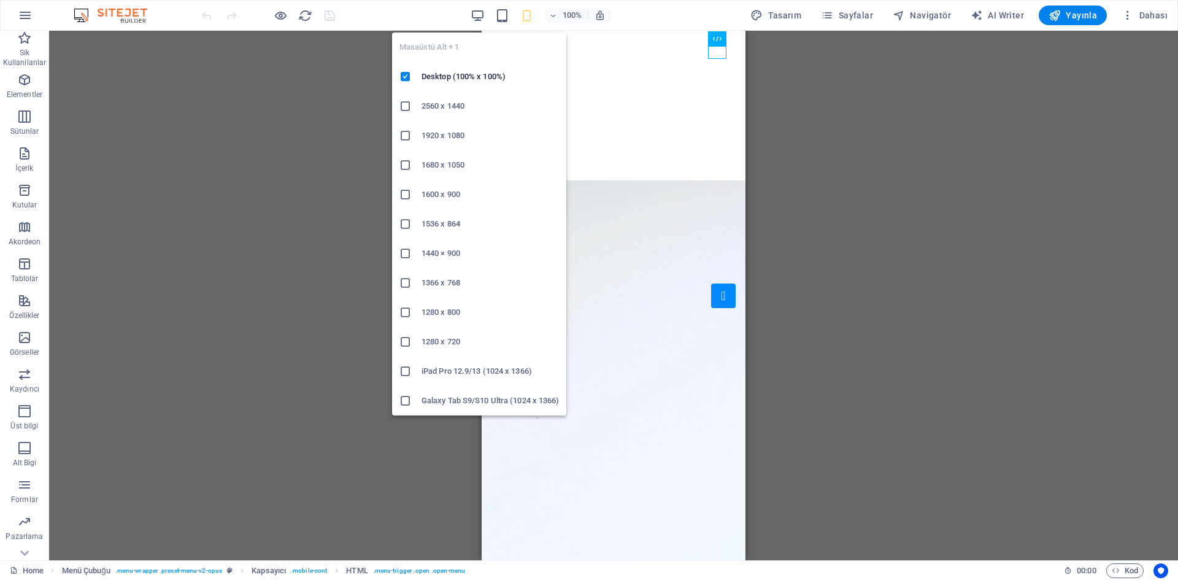
drag, startPoint x: 482, startPoint y: 9, endPoint x: 528, endPoint y: 44, distance: 58.3
click at [482, 9] on icon "button" at bounding box center [478, 16] width 14 height 14
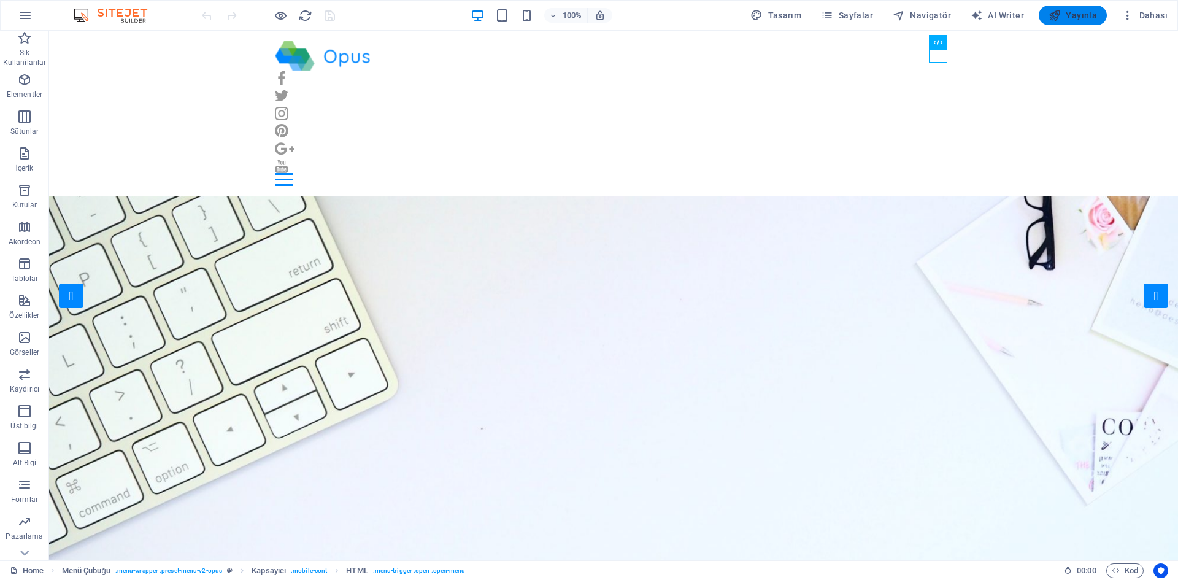
click at [1082, 19] on span "Yayınla" at bounding box center [1073, 15] width 48 height 12
